Goal: Find specific page/section: Find specific page/section

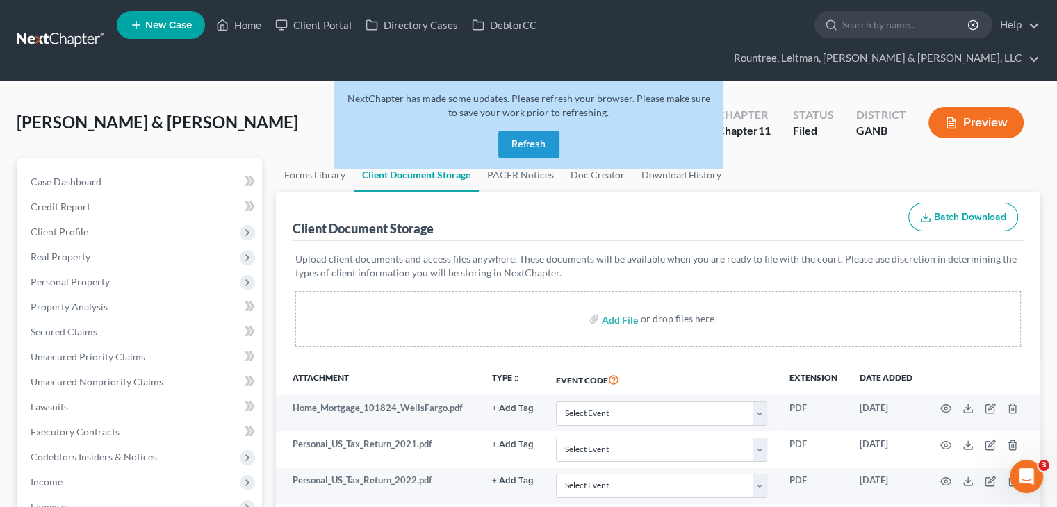
click at [526, 131] on button "Refresh" at bounding box center [528, 145] width 61 height 28
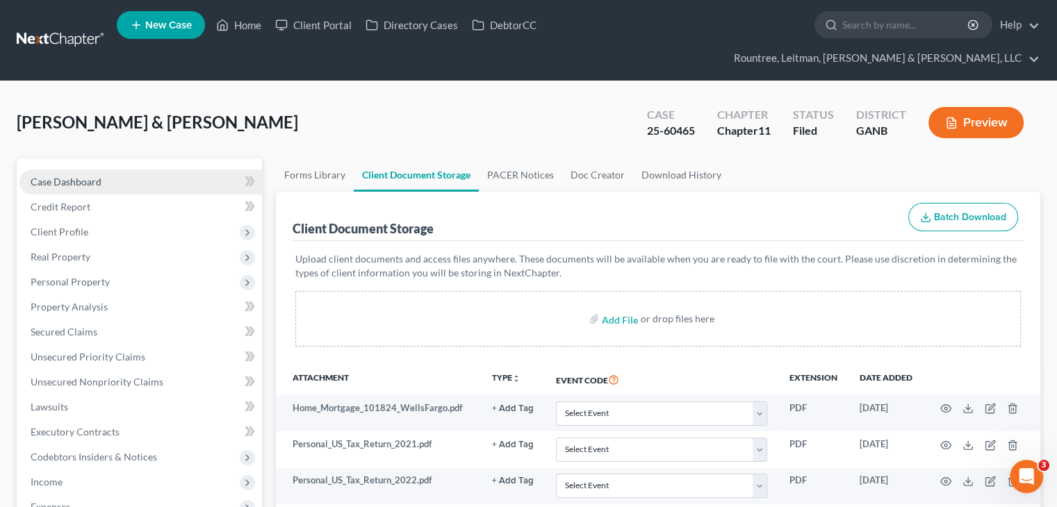
click at [83, 176] on span "Case Dashboard" at bounding box center [66, 182] width 71 height 12
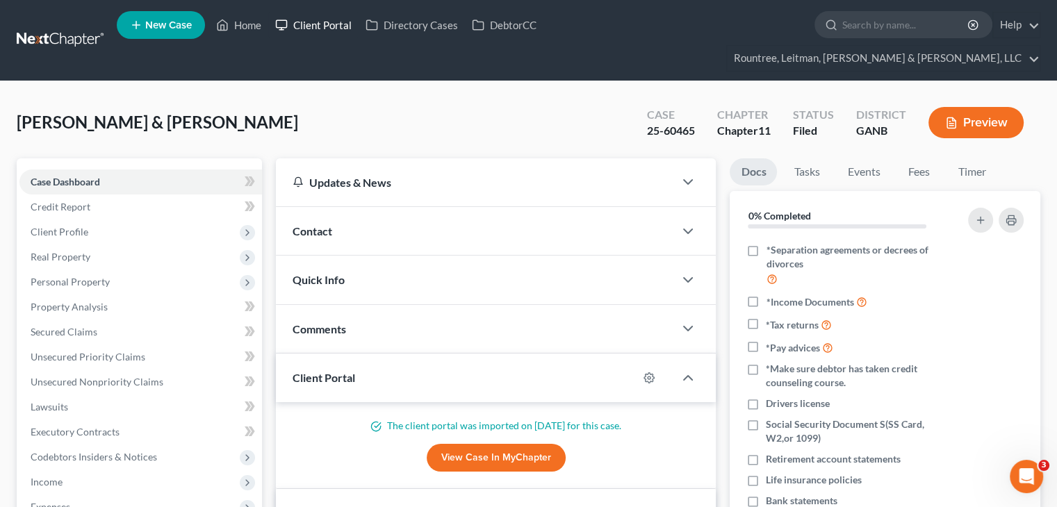
click at [356, 28] on link "Client Portal" at bounding box center [313, 25] width 90 height 25
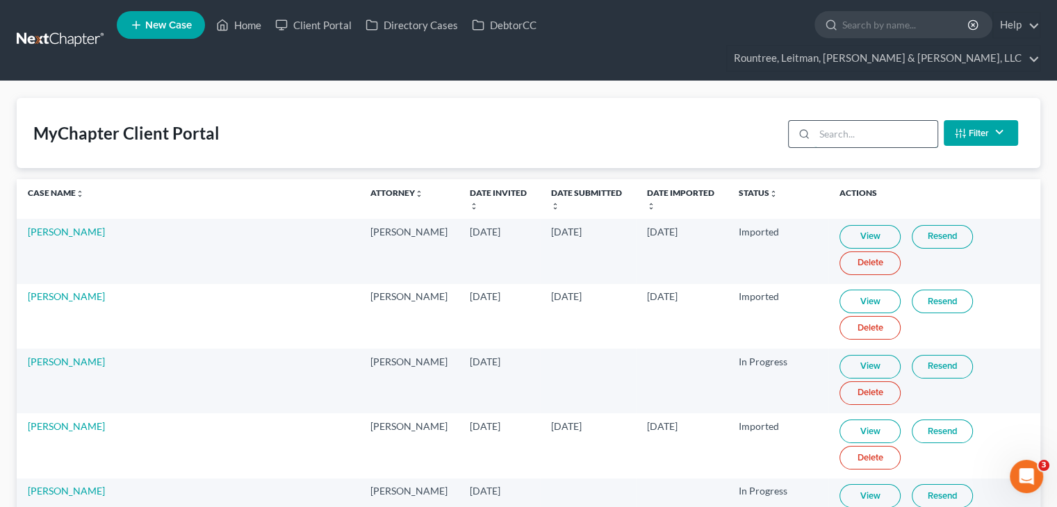
click at [868, 121] on input "search" at bounding box center [875, 134] width 123 height 26
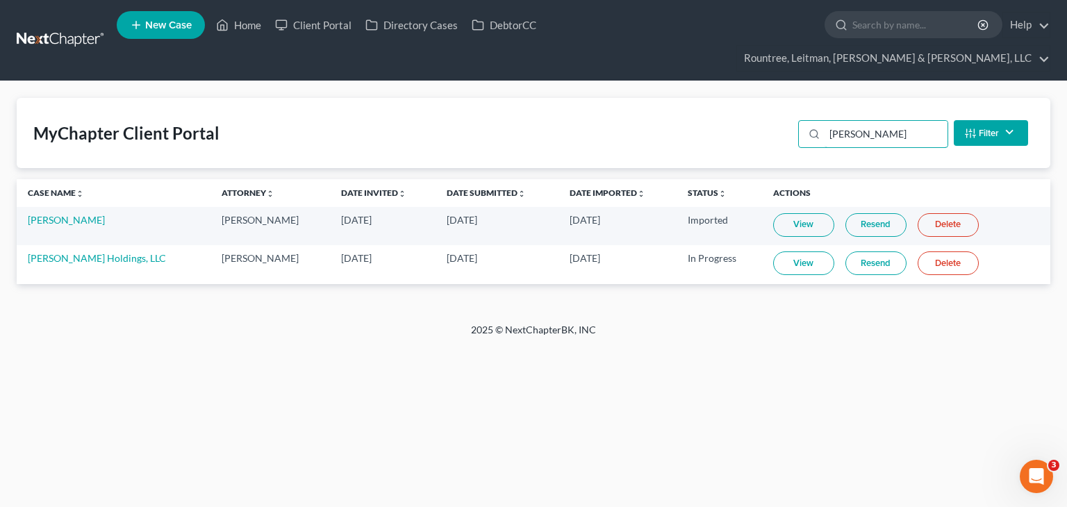
type input "[PERSON_NAME]"
